Goal: Complete application form

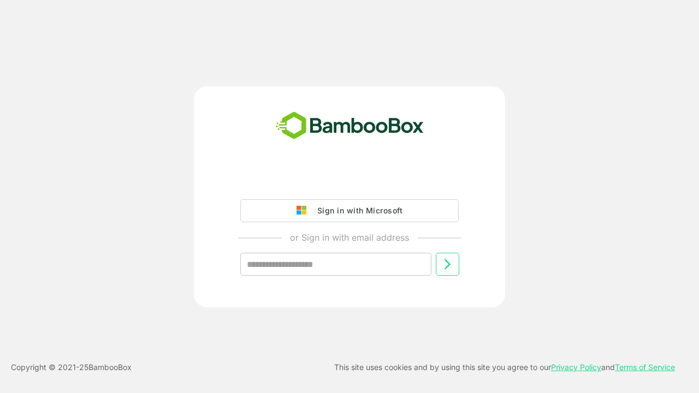
type input "**********"
click at [447, 264] on icon at bounding box center [447, 264] width 13 height 13
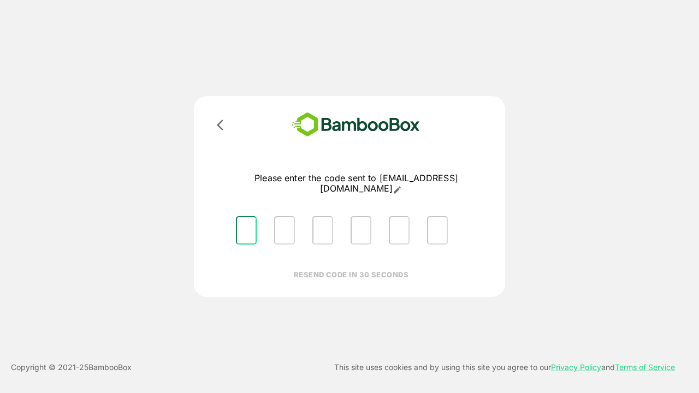
type input "*"
